Goal: Connect with others: Connect with others

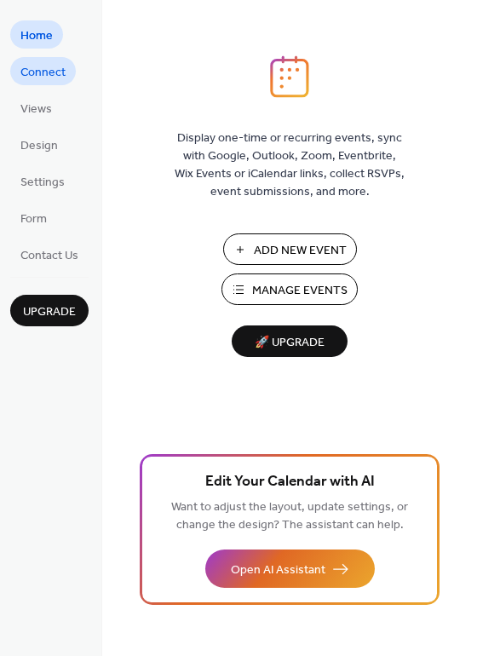
click at [55, 69] on span "Connect" at bounding box center [42, 73] width 45 height 18
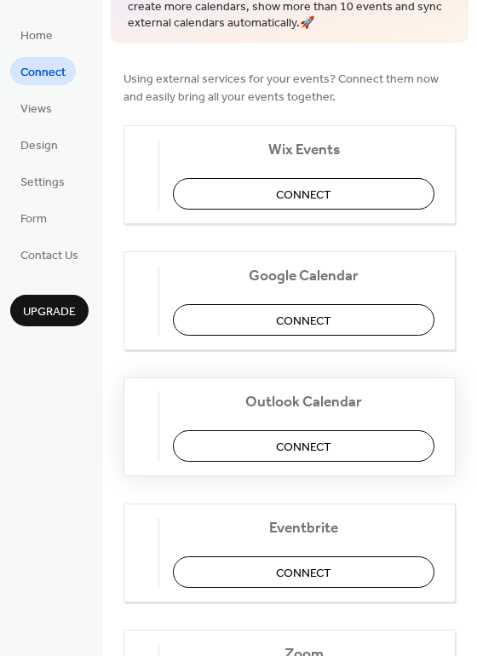
scroll to position [205, 0]
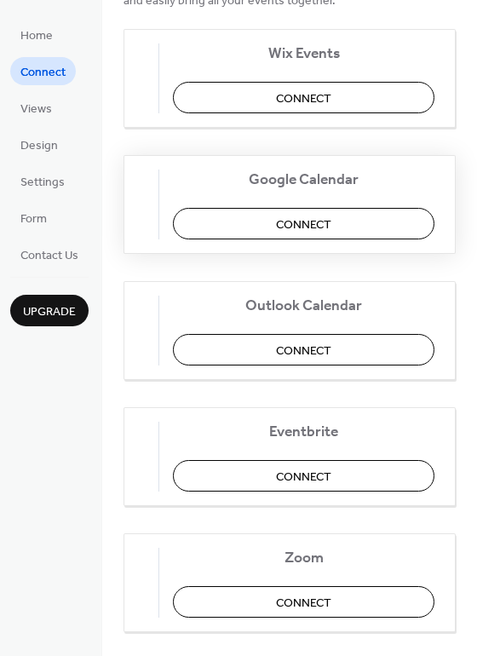
click at [344, 227] on button "Connect" at bounding box center [304, 224] width 262 height 32
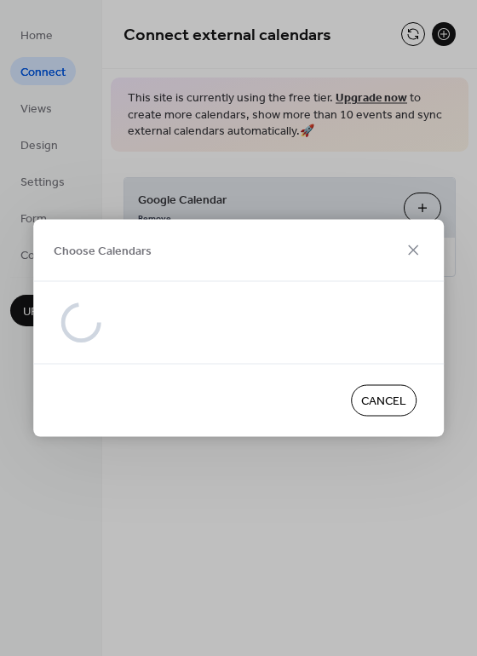
scroll to position [0, 0]
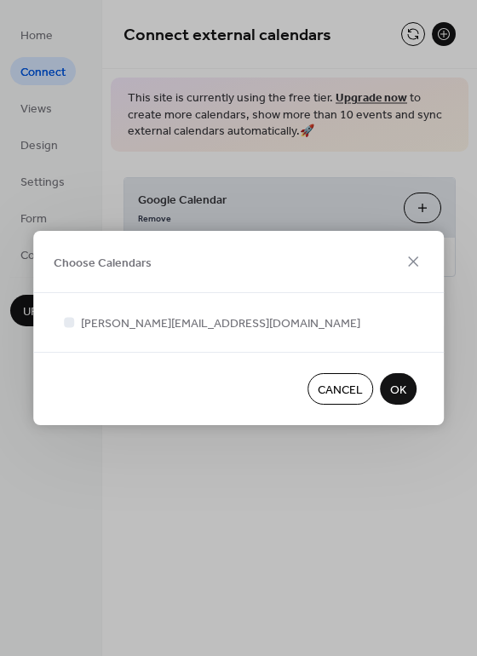
click at [392, 382] on span "OK" at bounding box center [398, 391] width 16 height 18
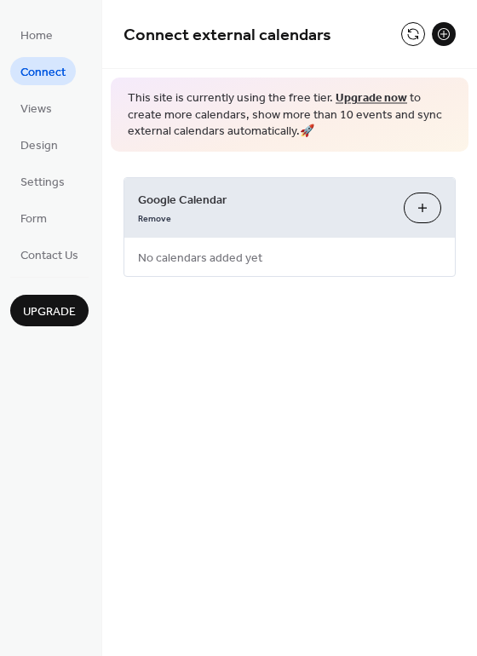
click at [425, 204] on button "Choose Calendars" at bounding box center [423, 208] width 38 height 31
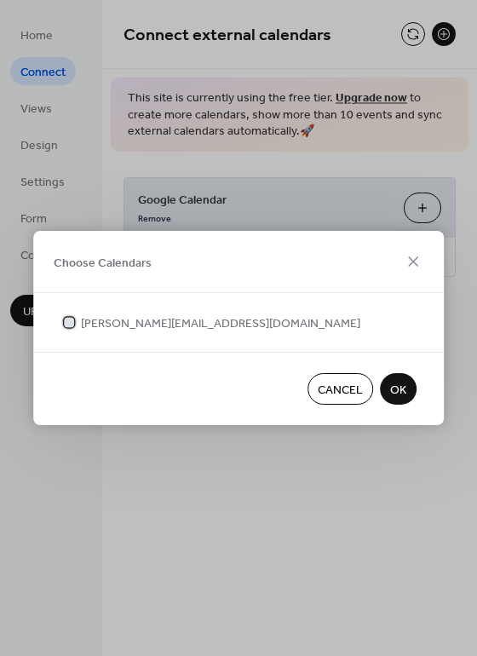
click at [211, 324] on span "[PERSON_NAME][EMAIL_ADDRESS][DOMAIN_NAME]" at bounding box center [221, 324] width 280 height 18
click at [397, 383] on span "OK" at bounding box center [398, 391] width 16 height 18
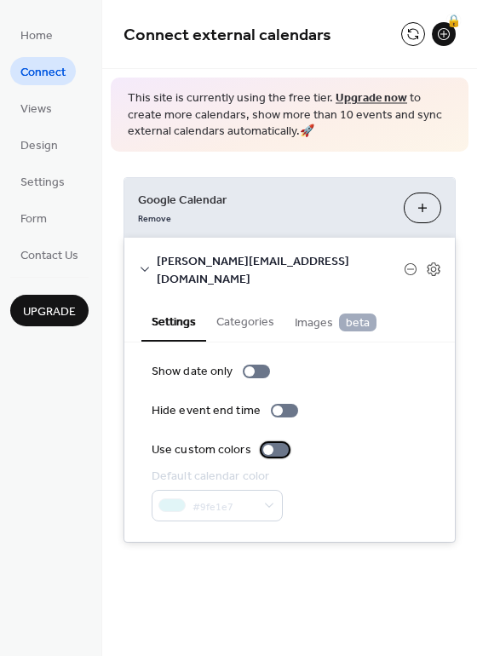
click at [263, 445] on div at bounding box center [268, 450] width 10 height 10
click at [246, 367] on div at bounding box center [250, 372] width 10 height 10
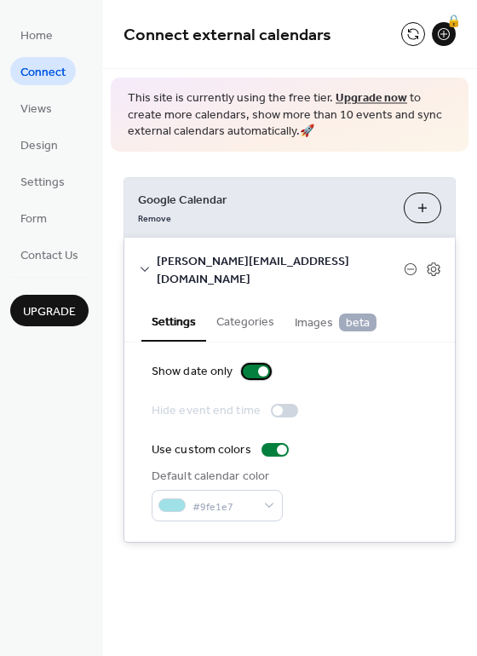
click at [257, 365] on div at bounding box center [256, 372] width 27 height 14
click at [327, 109] on span "This site is currently using the free tier. Upgrade now to create more calendar…" at bounding box center [290, 115] width 324 height 50
click at [349, 92] on link "Upgrade now" at bounding box center [372, 98] width 72 height 23
click at [38, 66] on span "Connect" at bounding box center [42, 73] width 45 height 18
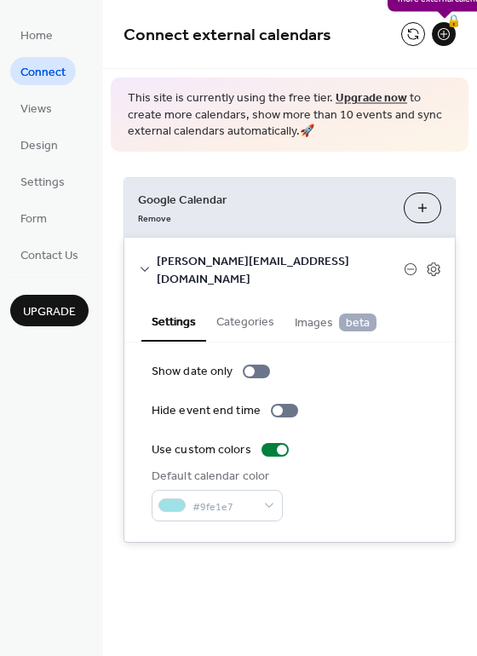
click at [441, 36] on div "🔒" at bounding box center [444, 34] width 24 height 24
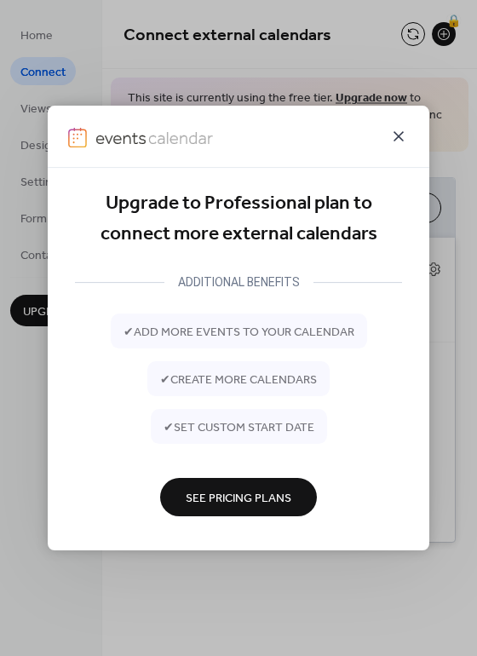
click at [402, 137] on icon at bounding box center [399, 136] width 20 height 20
